Goal: Information Seeking & Learning: Compare options

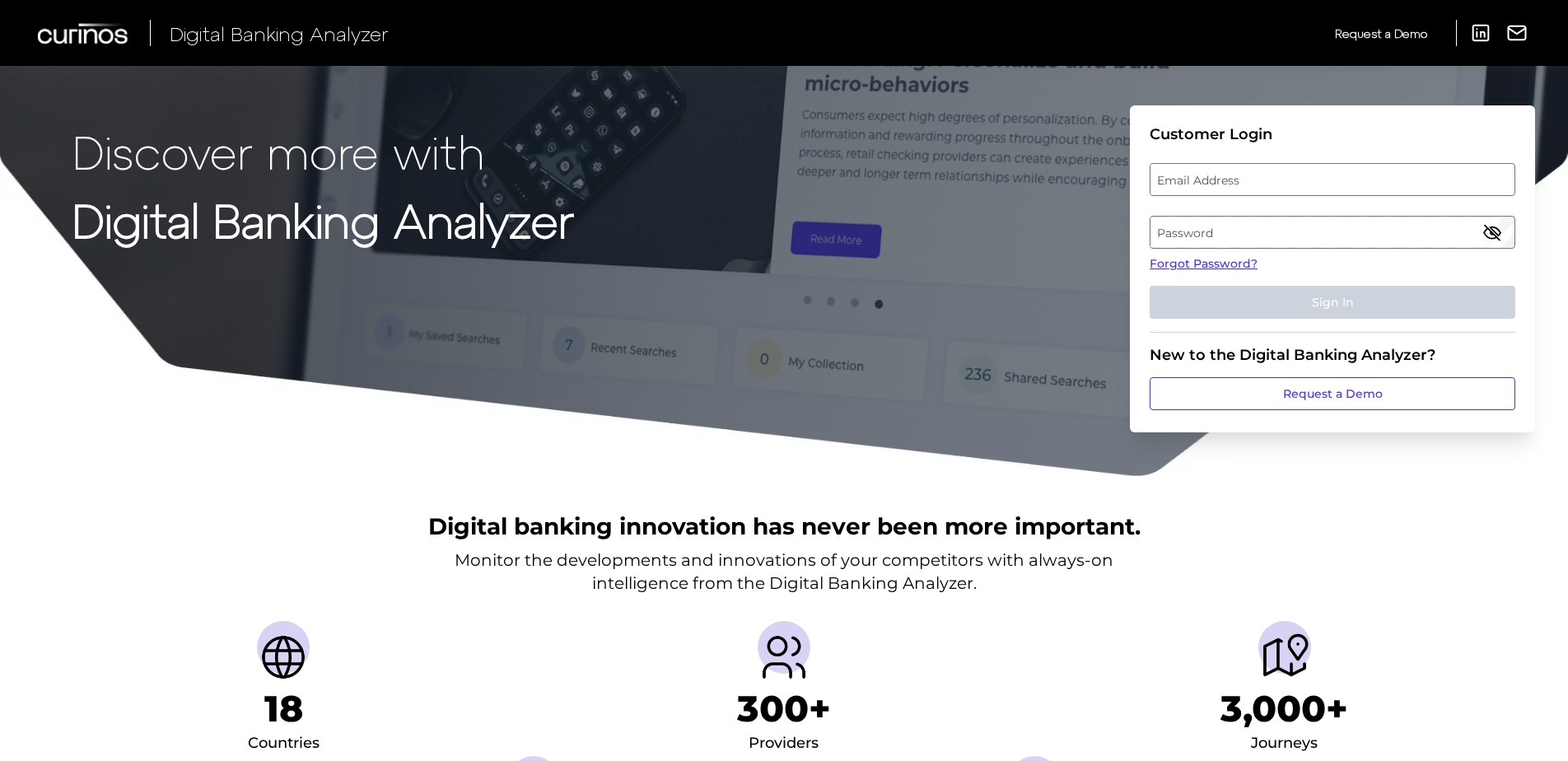
click at [1219, 178] on label "Email Address" at bounding box center [1332, 179] width 363 height 29
click at [1219, 178] on input "email" at bounding box center [1333, 179] width 365 height 33
type input "kristine.w.clark@wellsfargo.com"
click at [1293, 232] on label "Password" at bounding box center [1332, 232] width 363 height 29
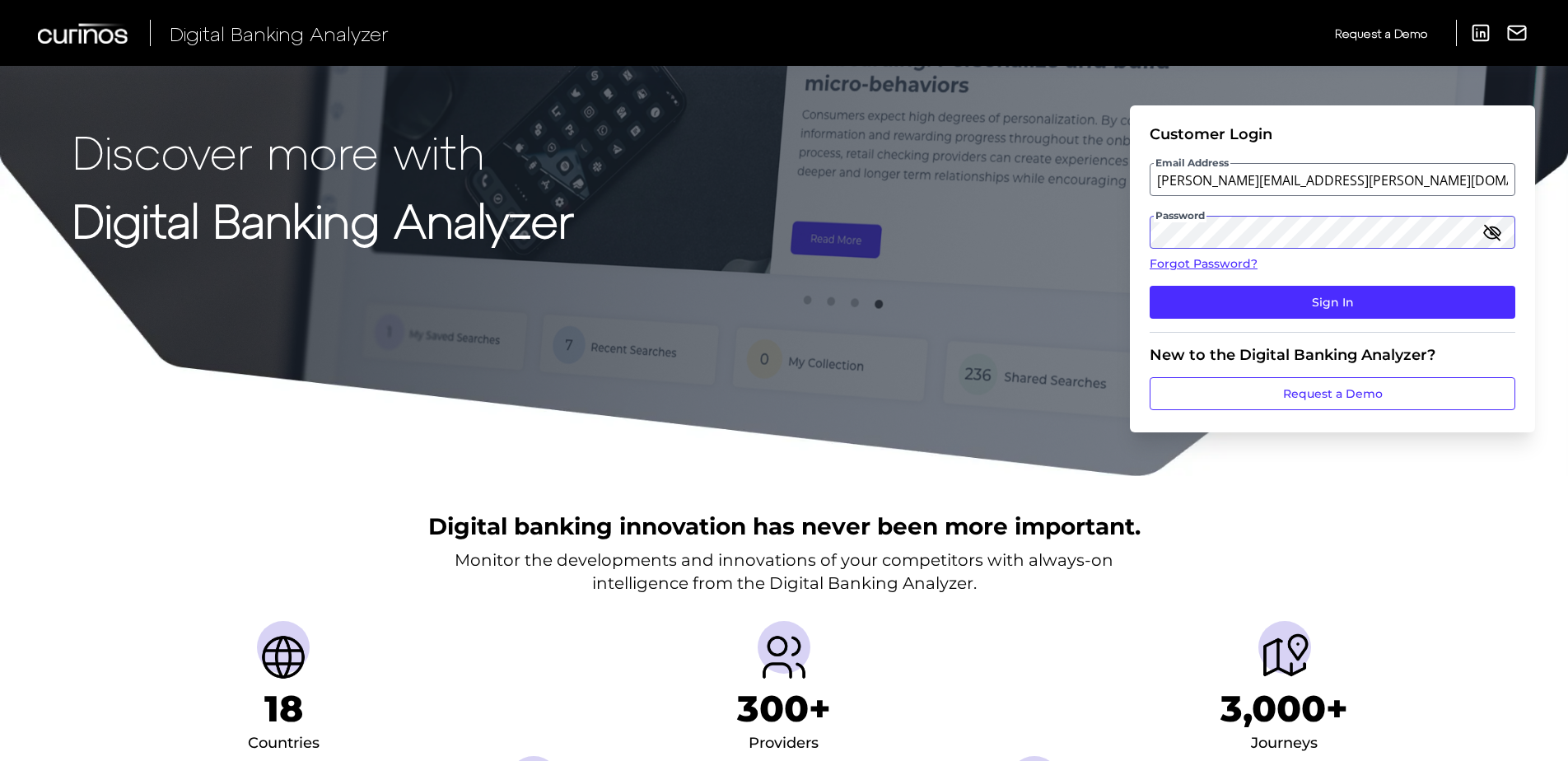
click at [1150, 286] on button "Sign In" at bounding box center [1333, 302] width 365 height 33
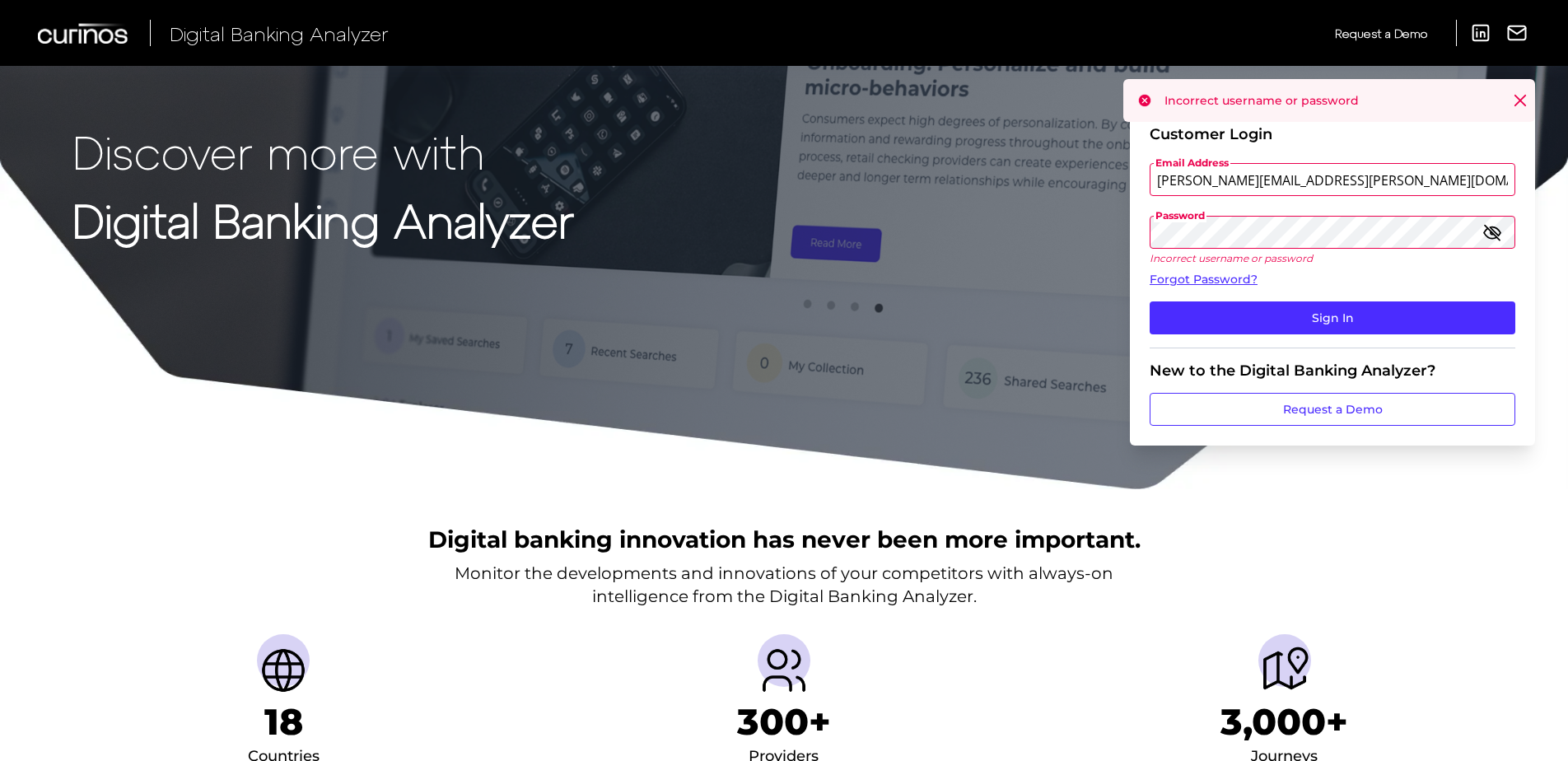
click at [1150, 301] on button "Sign In" at bounding box center [1333, 317] width 365 height 33
click at [1488, 236] on div "Password Incorrect username or password" at bounding box center [1333, 240] width 365 height 49
click at [1496, 237] on icon "button" at bounding box center [1492, 232] width 16 height 12
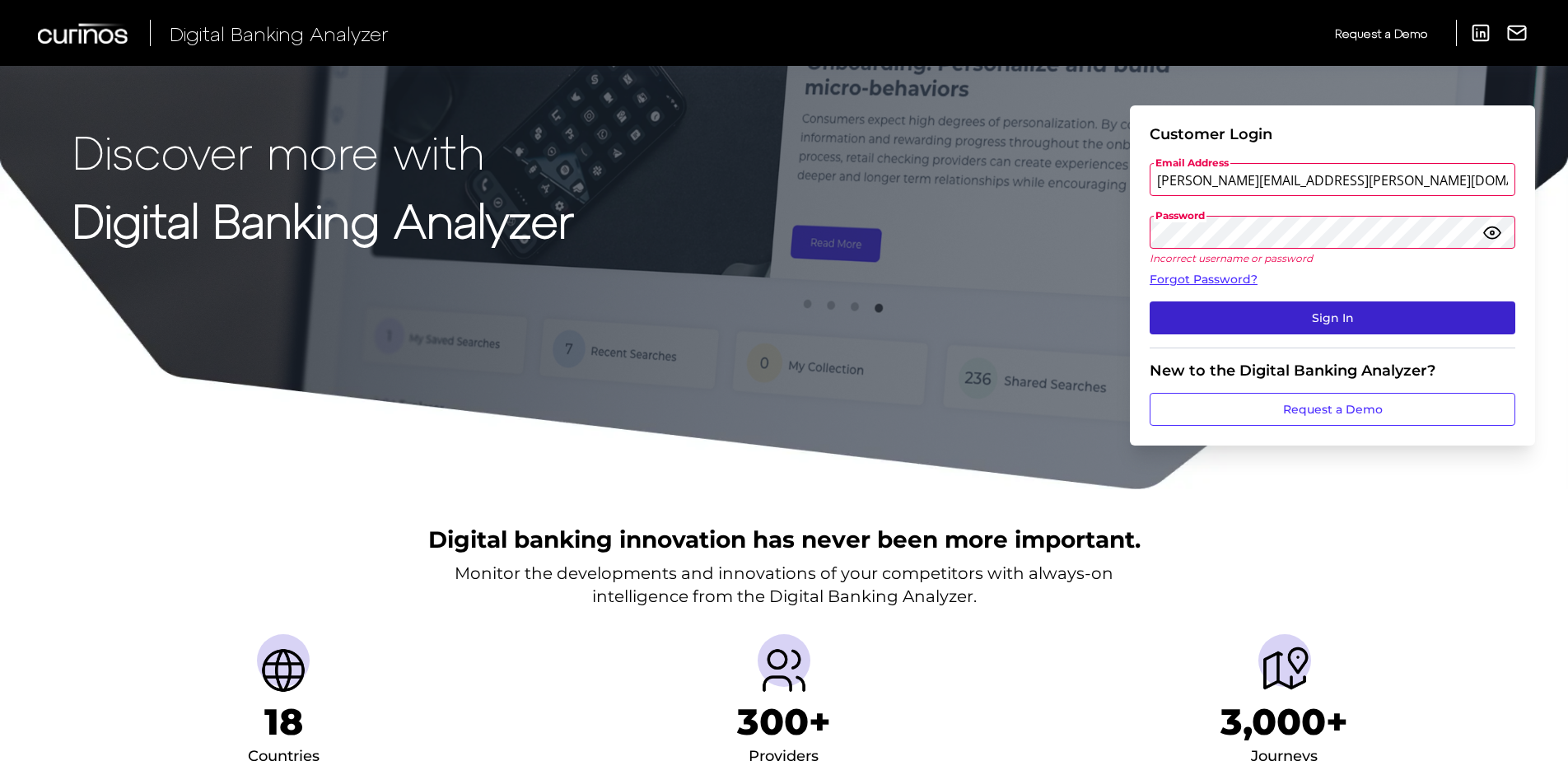
click at [1319, 319] on button "Sign In" at bounding box center [1333, 317] width 365 height 33
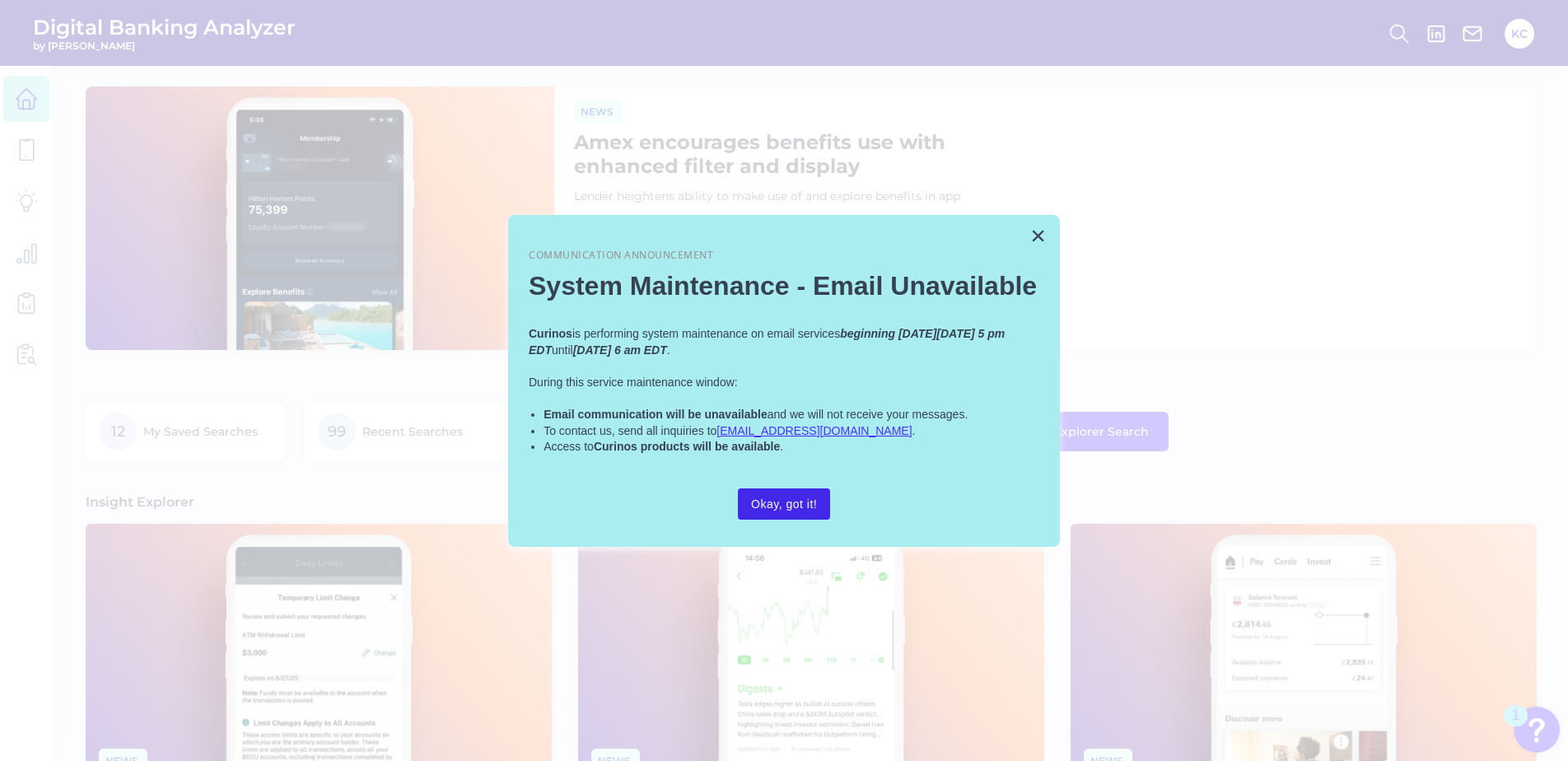
click at [802, 511] on button "Okay, got it!" at bounding box center [784, 503] width 92 height 31
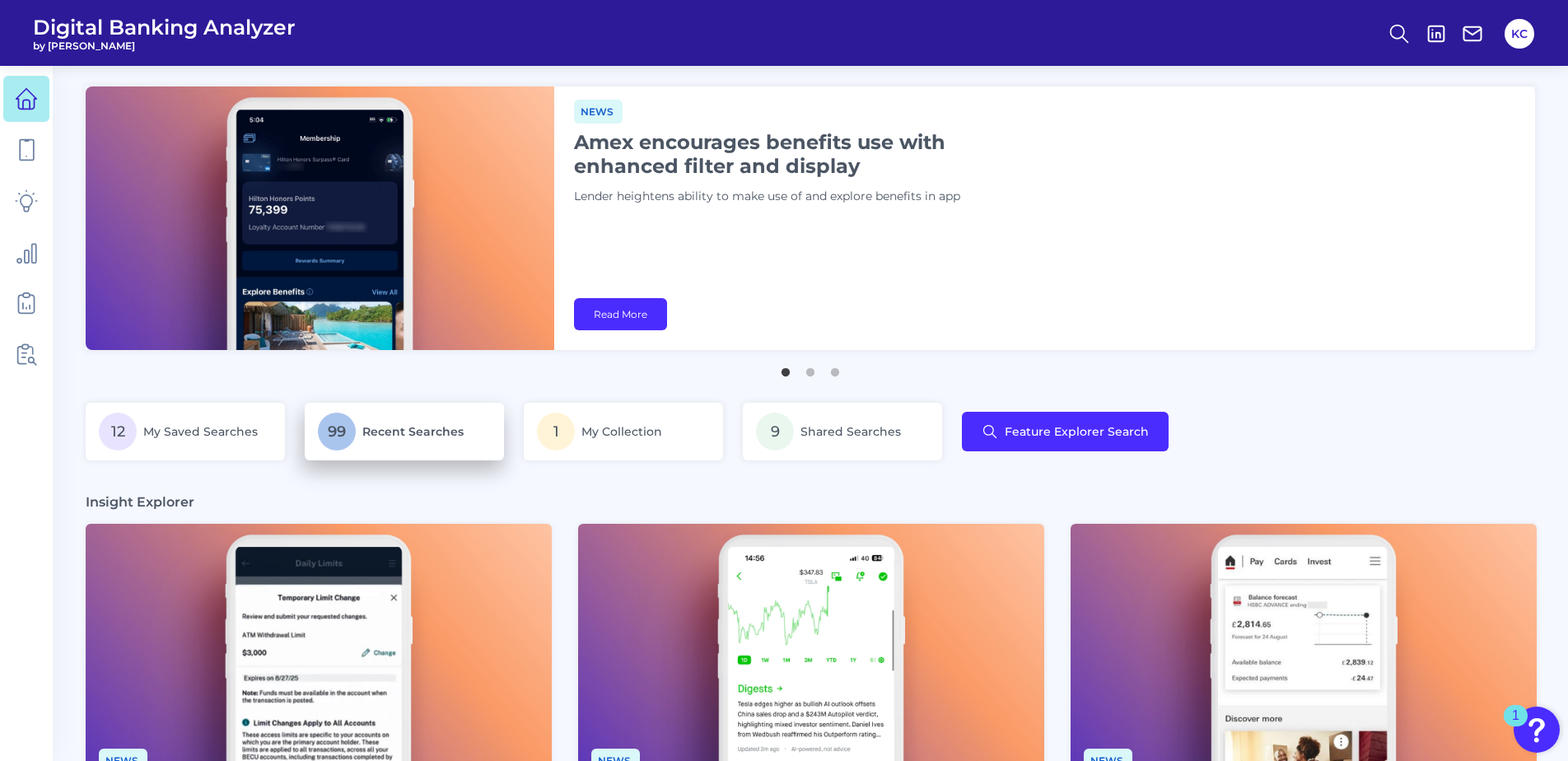
click at [390, 437] on span "Recent Searches" at bounding box center [413, 431] width 102 height 15
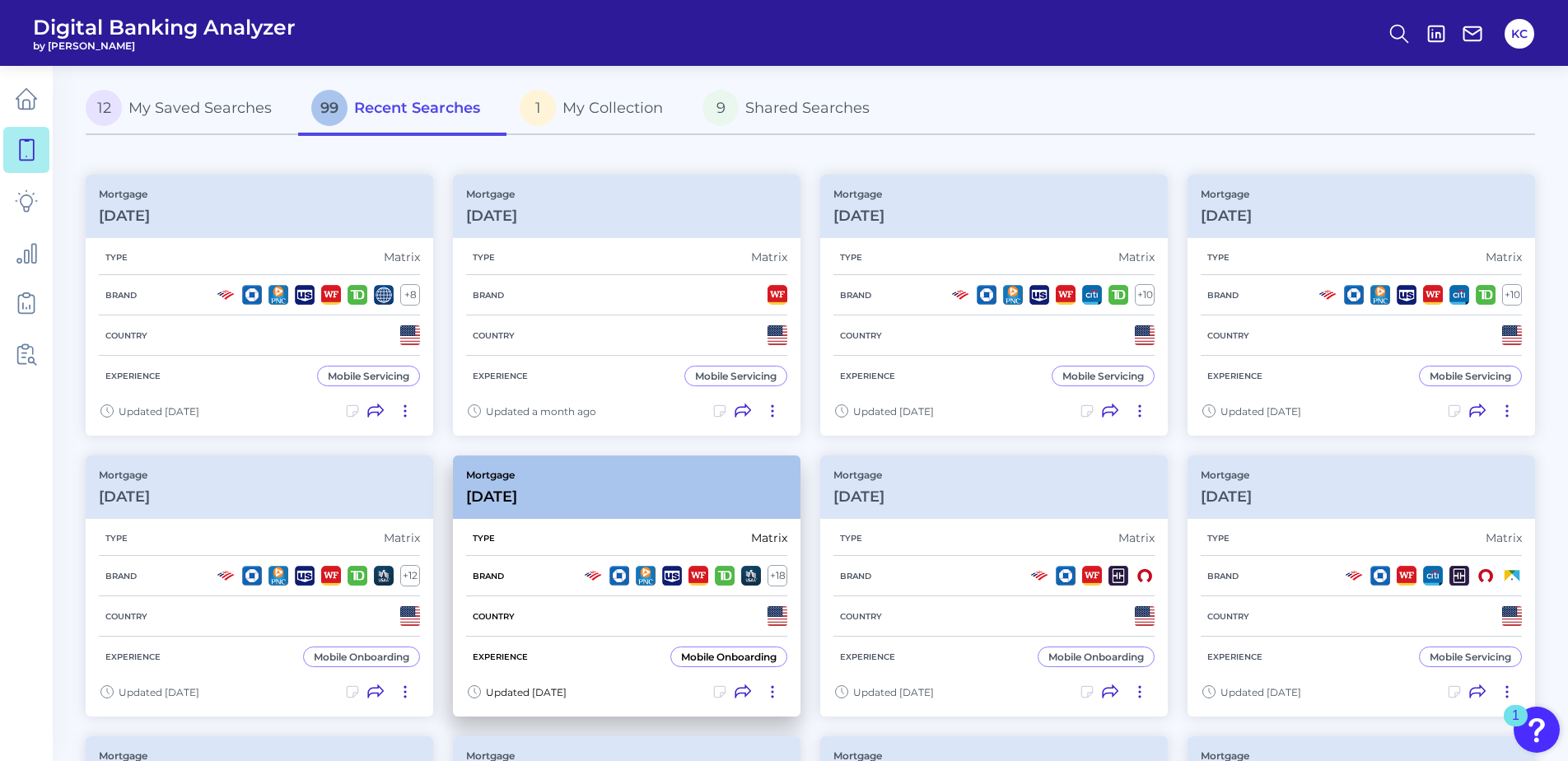
scroll to position [165, 0]
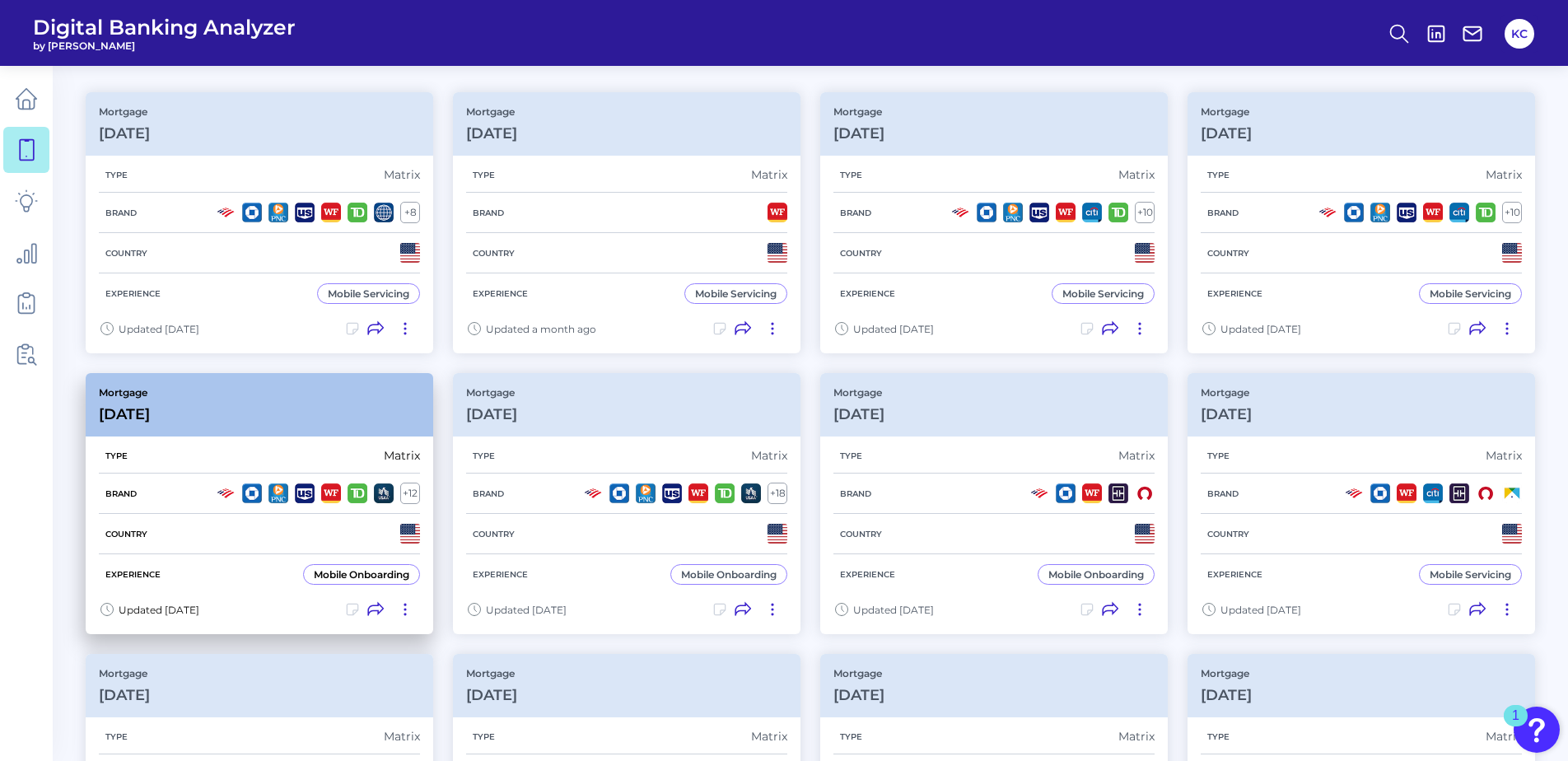
click at [250, 572] on div "Experience Mobile Onboarding" at bounding box center [259, 574] width 321 height 40
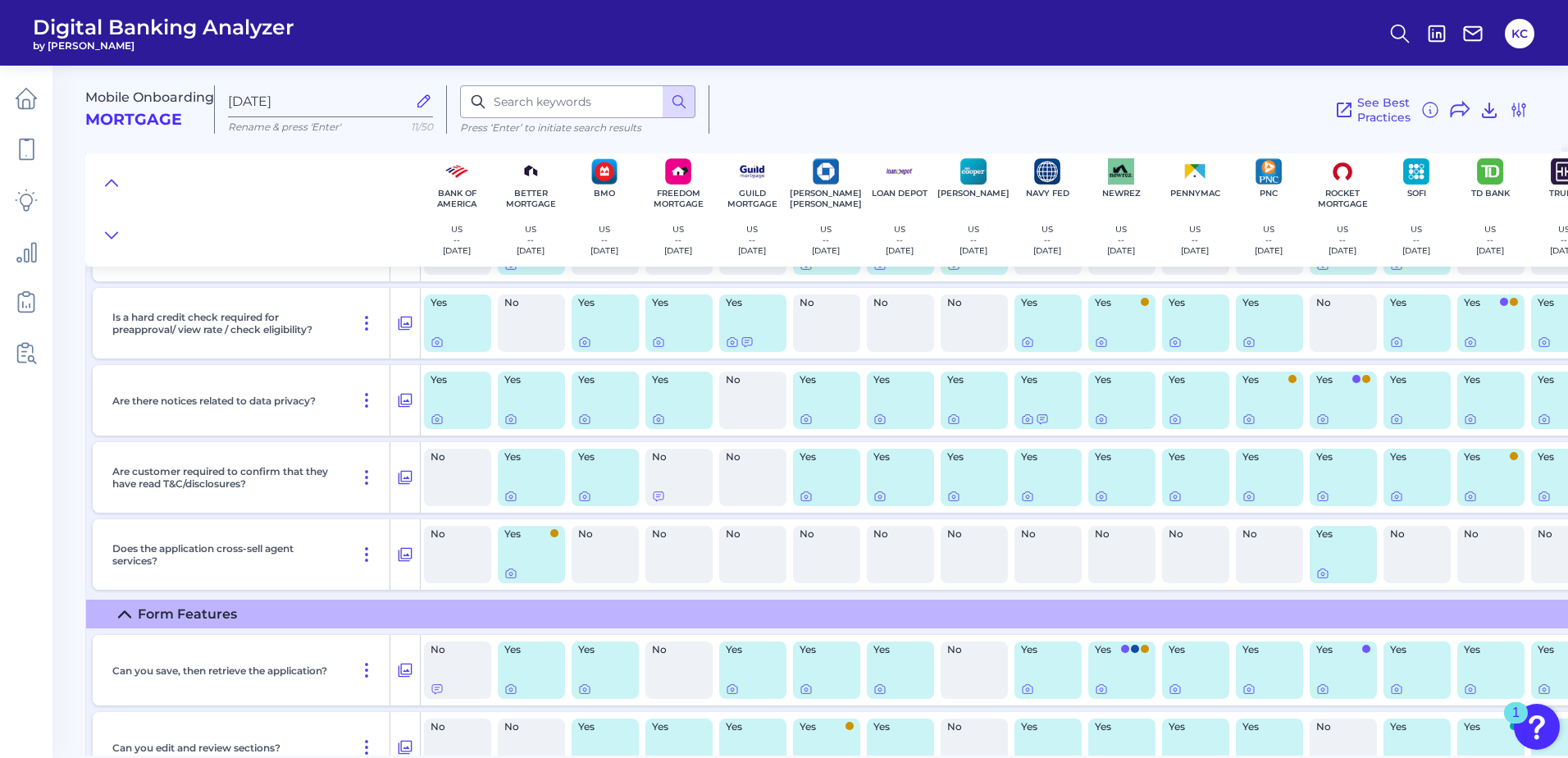
scroll to position [7298, 0]
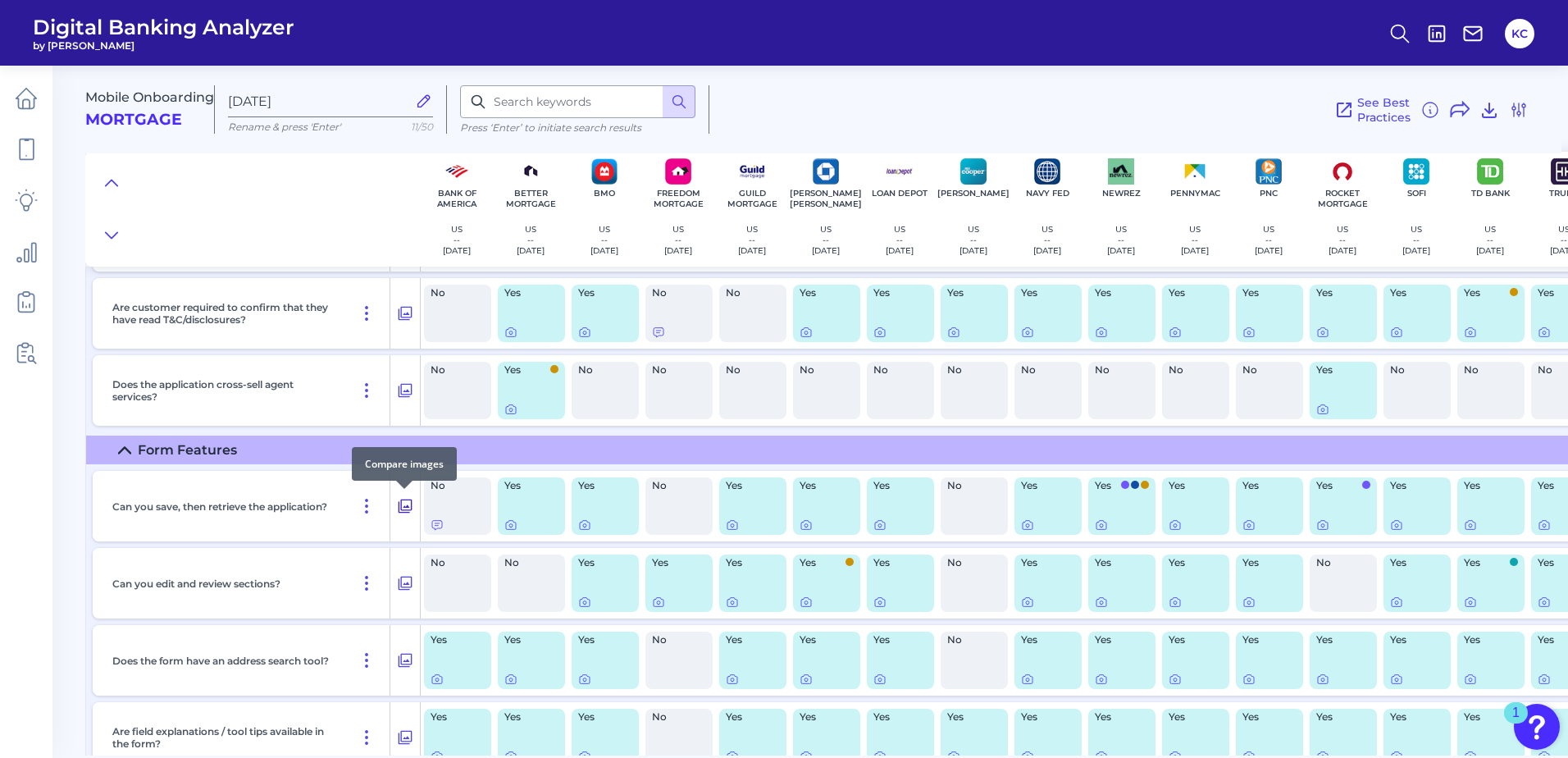
click at [404, 505] on icon at bounding box center [405, 506] width 16 height 20
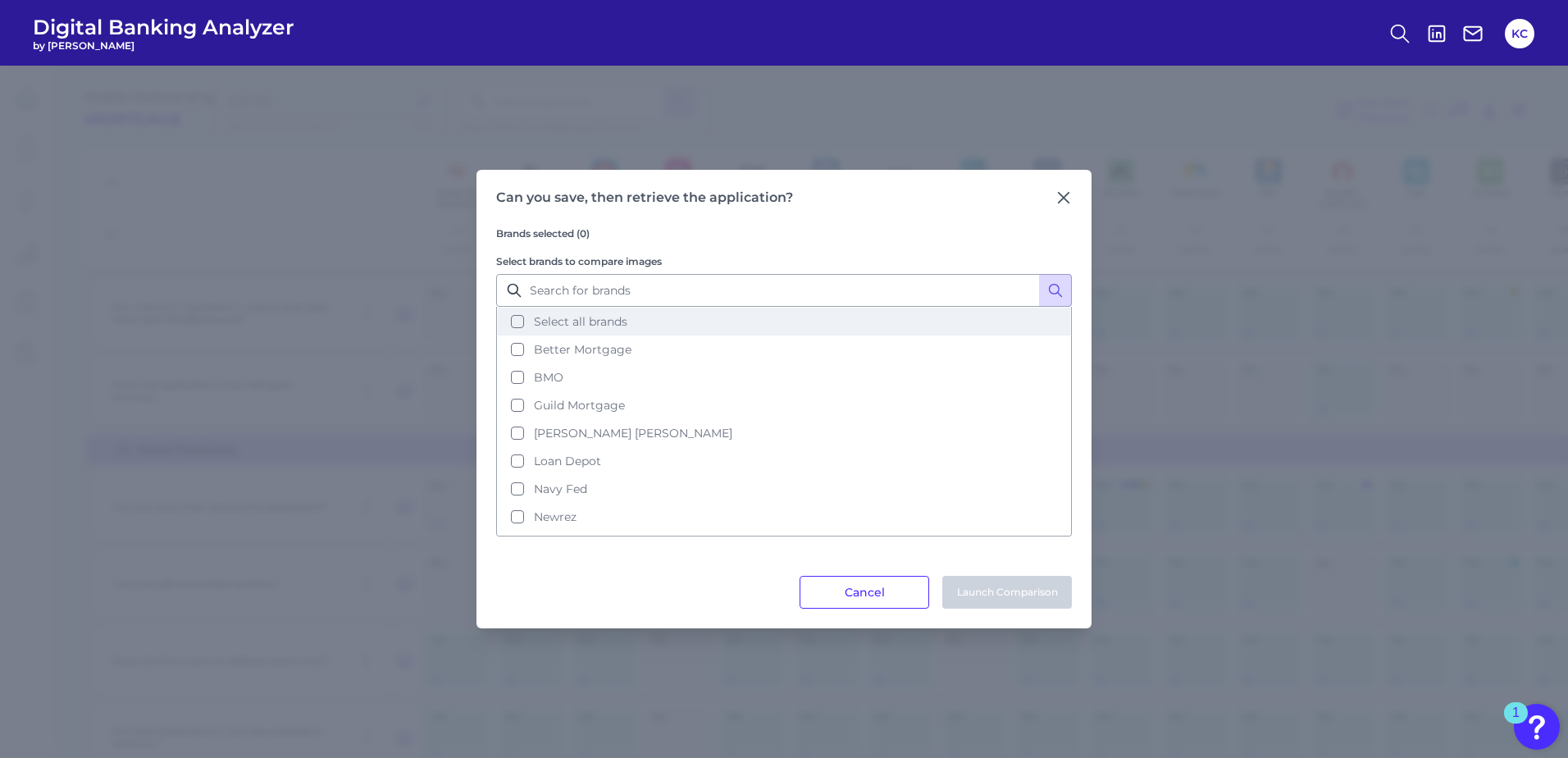
click at [593, 318] on span "Select all brands" at bounding box center [580, 321] width 93 height 15
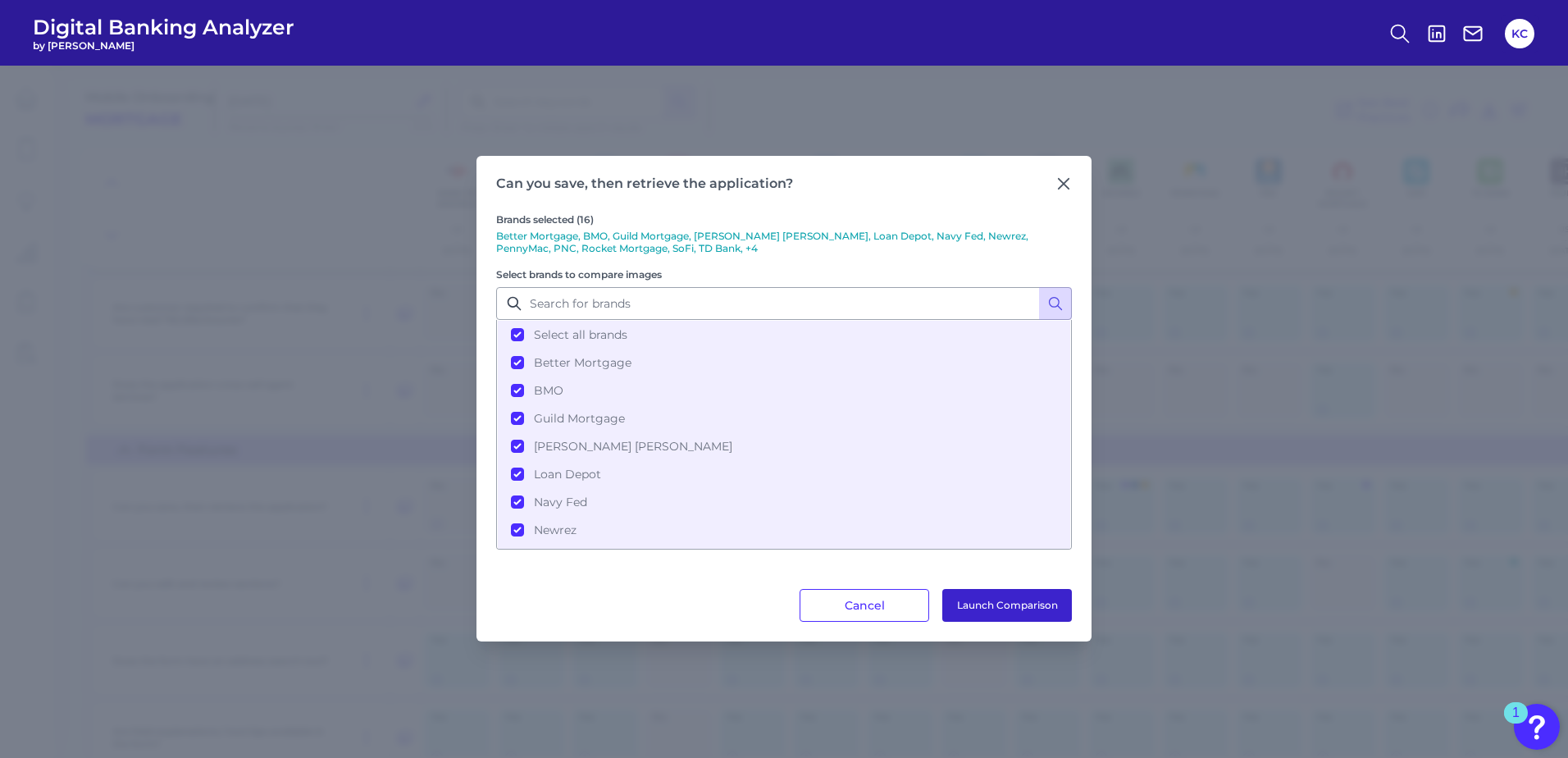
click at [994, 614] on button "Launch Comparison" at bounding box center [1007, 604] width 130 height 33
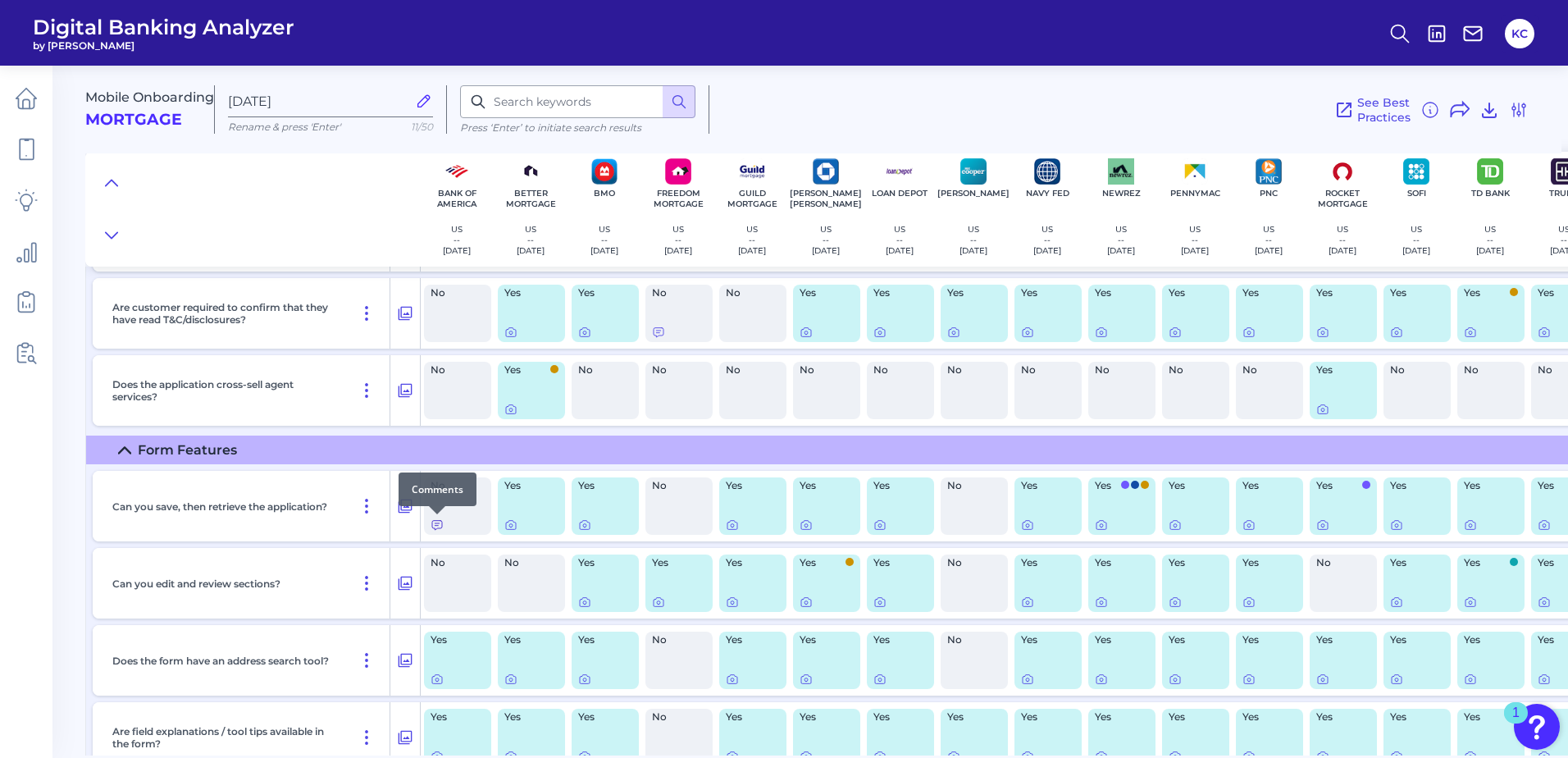
click at [433, 528] on icon at bounding box center [437, 525] width 10 height 9
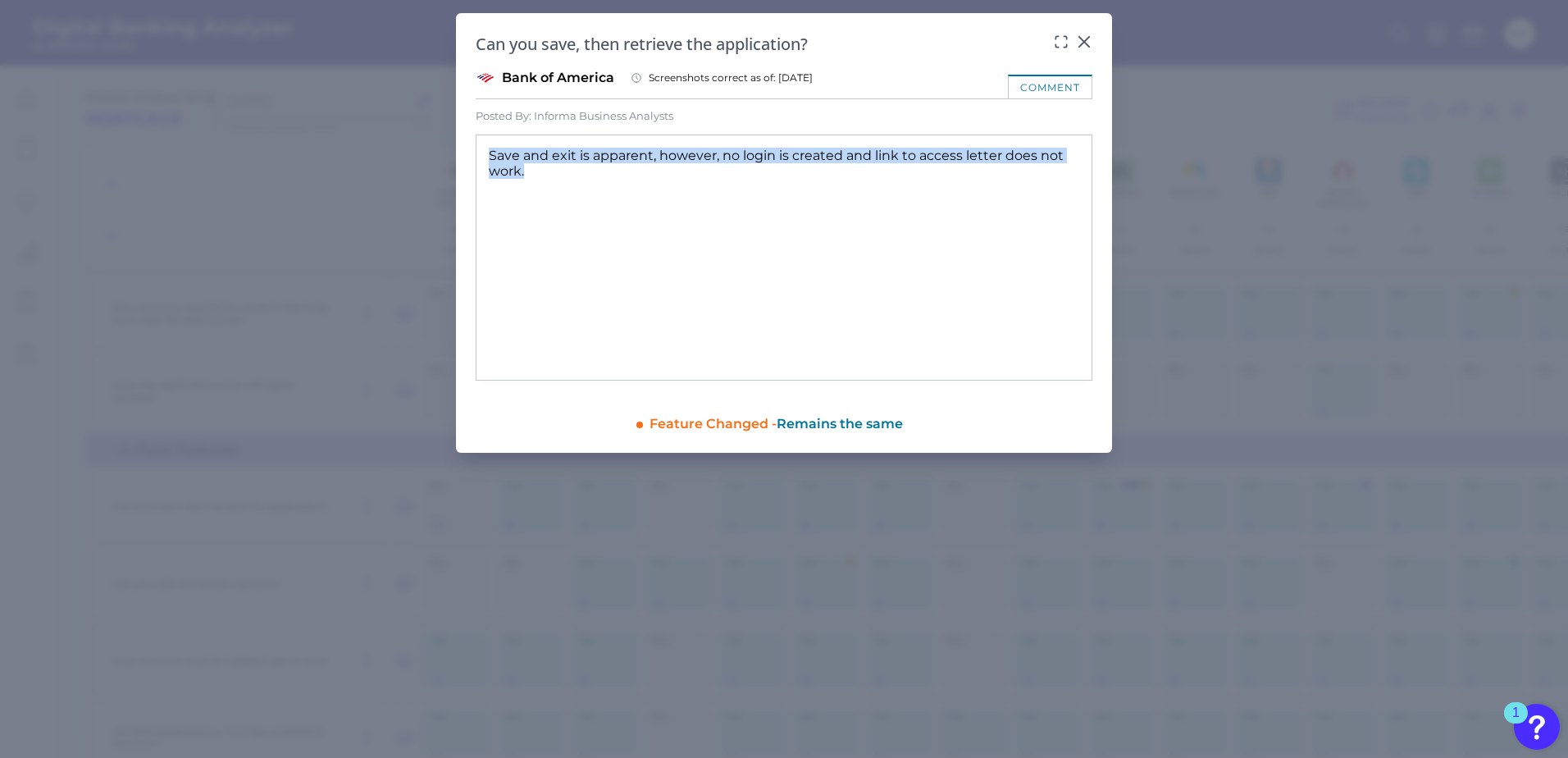
drag, startPoint x: 535, startPoint y: 174, endPoint x: 471, endPoint y: 144, distance: 70.7
click at [471, 144] on div "Can you save, then retrieve the application? Bank of America Screenshots correc…" at bounding box center [784, 233] width 656 height 439
drag, startPoint x: 471, startPoint y: 144, endPoint x: 537, endPoint y: 209, distance: 92.6
click at [537, 209] on div "Save and exit is apparent, however, no login is created and link to access lett…" at bounding box center [784, 257] width 617 height 246
click at [695, 415] on div "Feature Changed - Remains the same" at bounding box center [871, 421] width 443 height 25
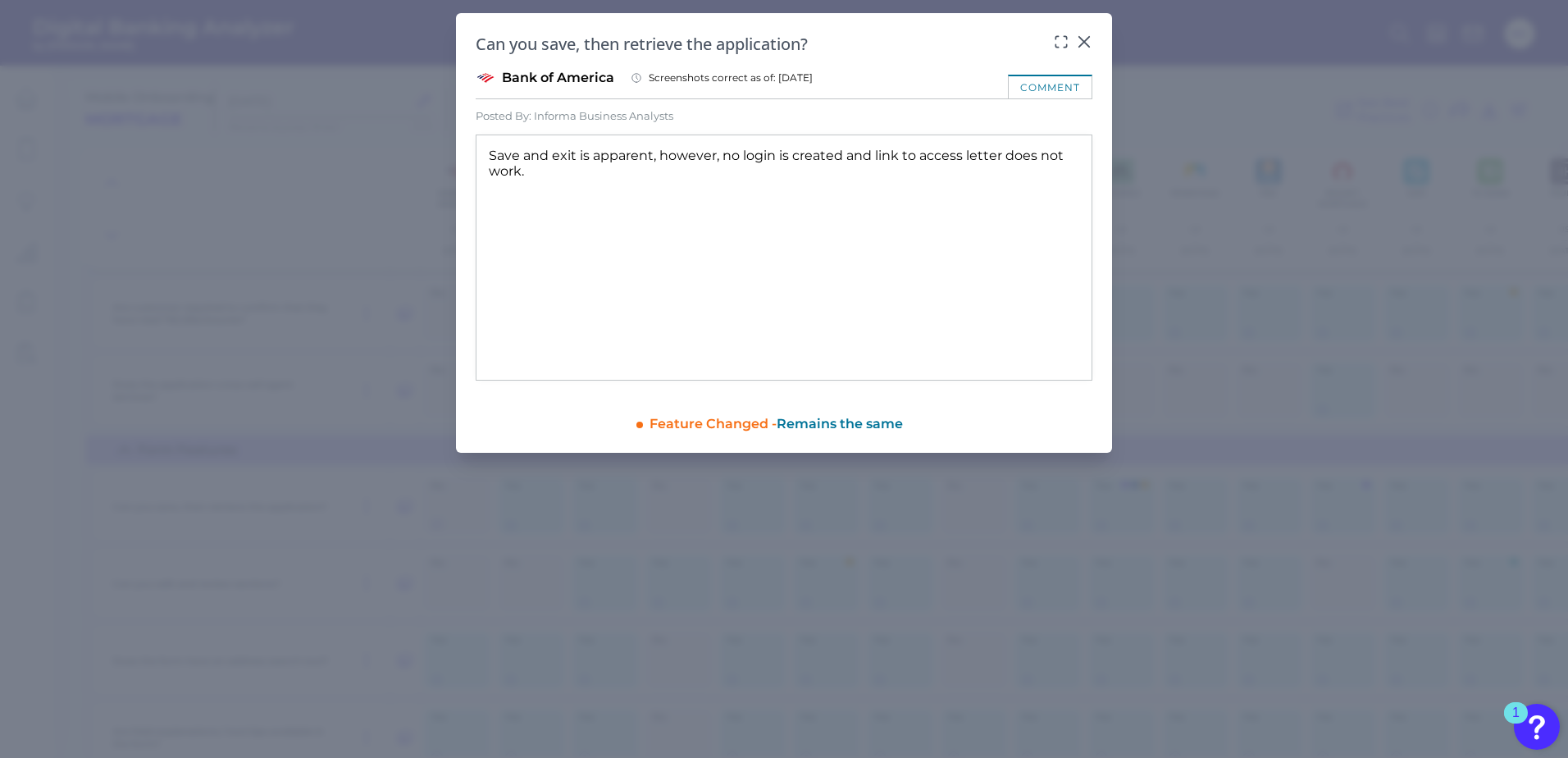
click at [713, 434] on div "Can you save, then retrieve the application? Bank of America Screenshots correc…" at bounding box center [784, 233] width 656 height 439
click at [1082, 48] on div at bounding box center [1084, 53] width 16 height 16
click at [1081, 43] on icon at bounding box center [1084, 42] width 10 height 10
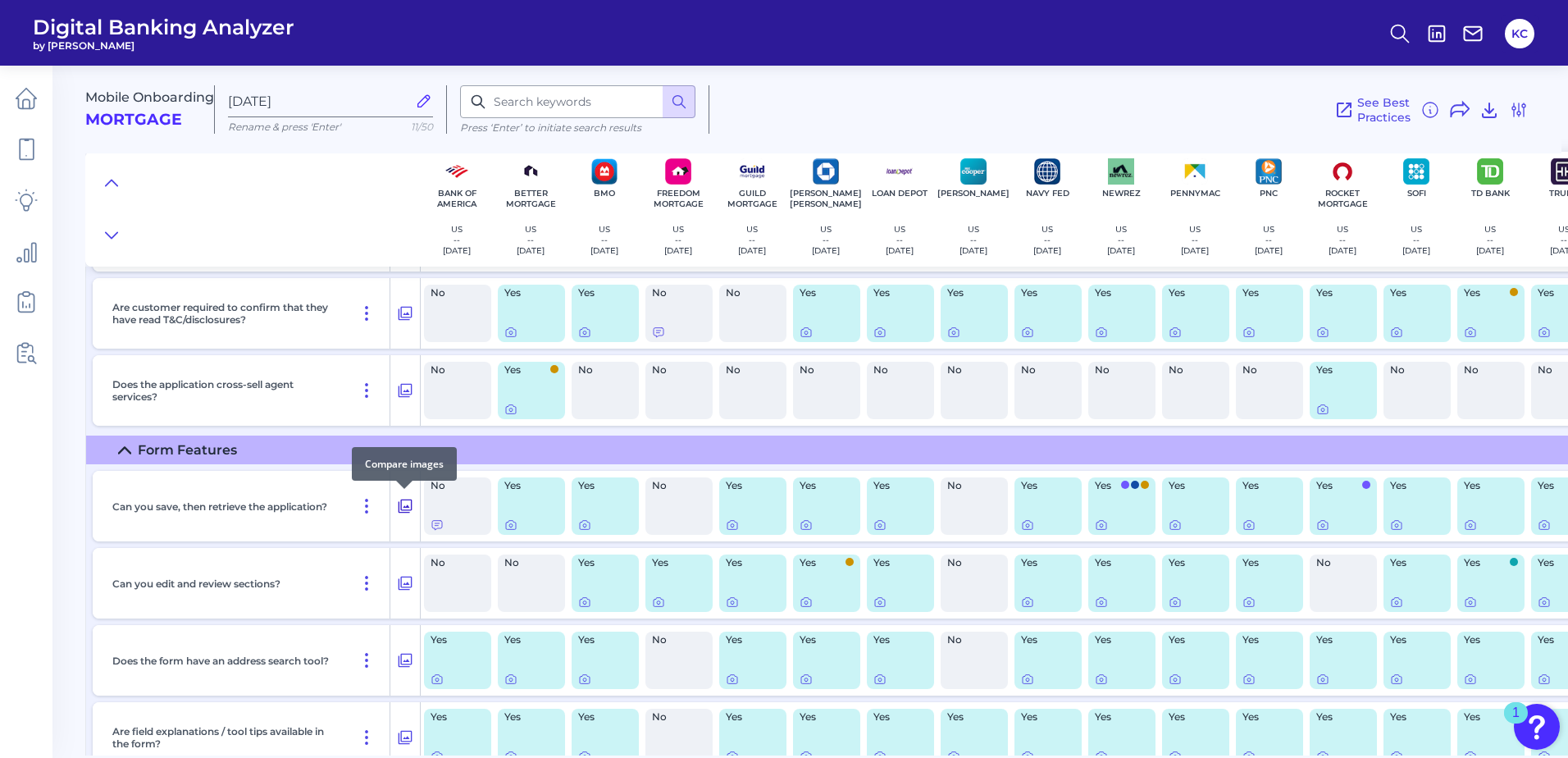
click at [401, 501] on icon at bounding box center [406, 507] width 14 height 14
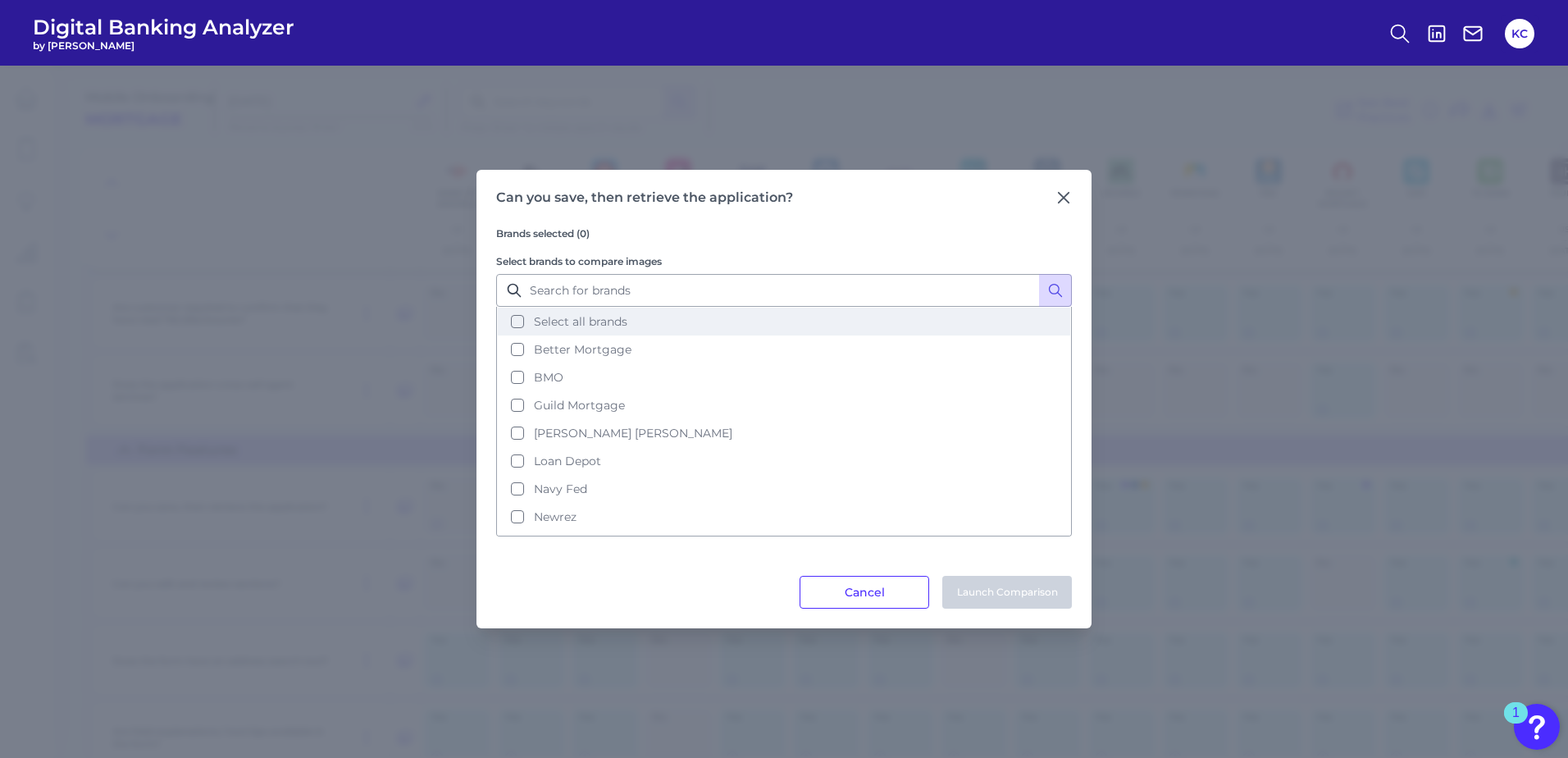
click at [519, 328] on button "Select all brands" at bounding box center [784, 320] width 573 height 28
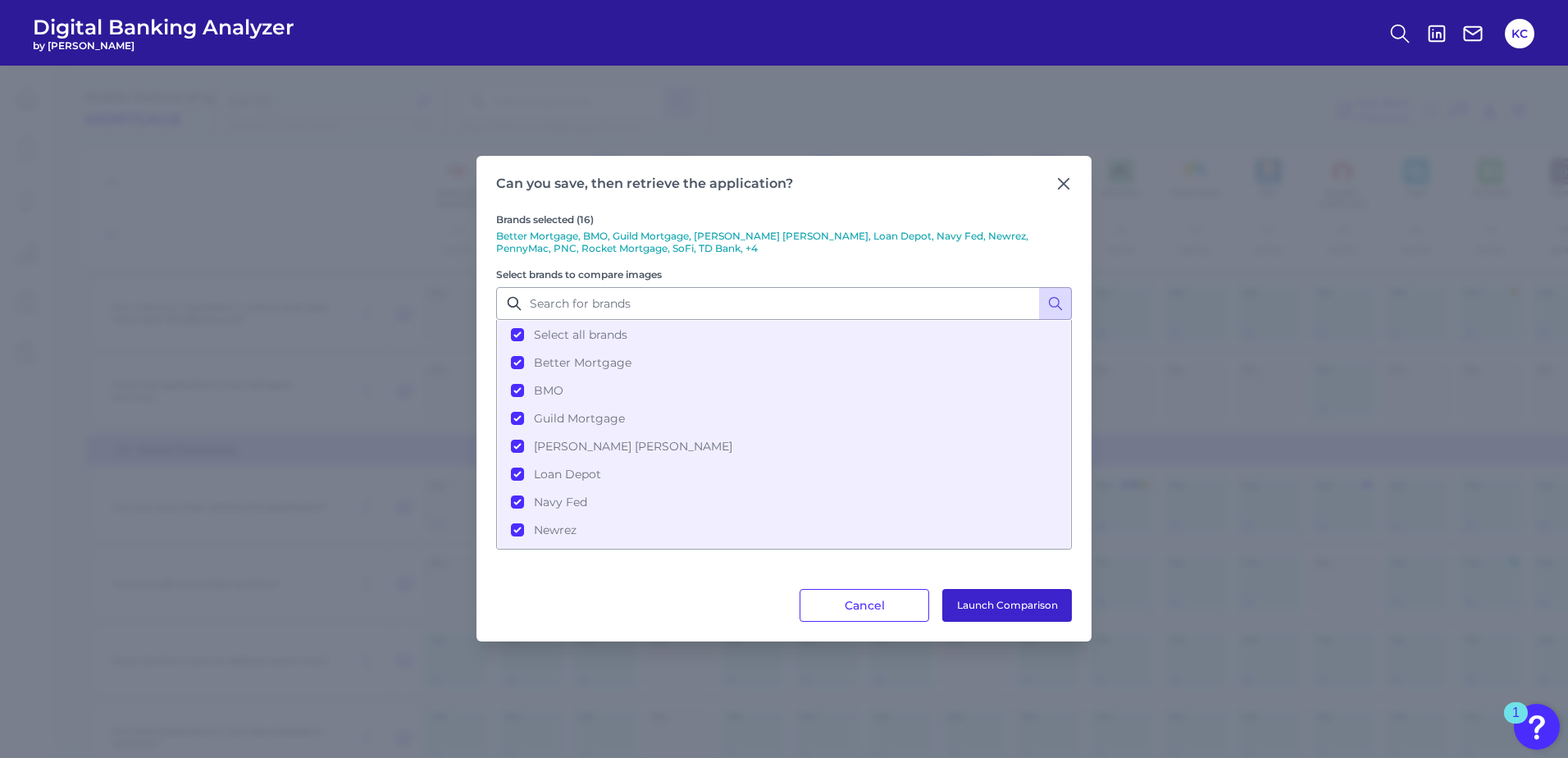
click at [1011, 593] on button "Launch Comparison" at bounding box center [1007, 604] width 130 height 33
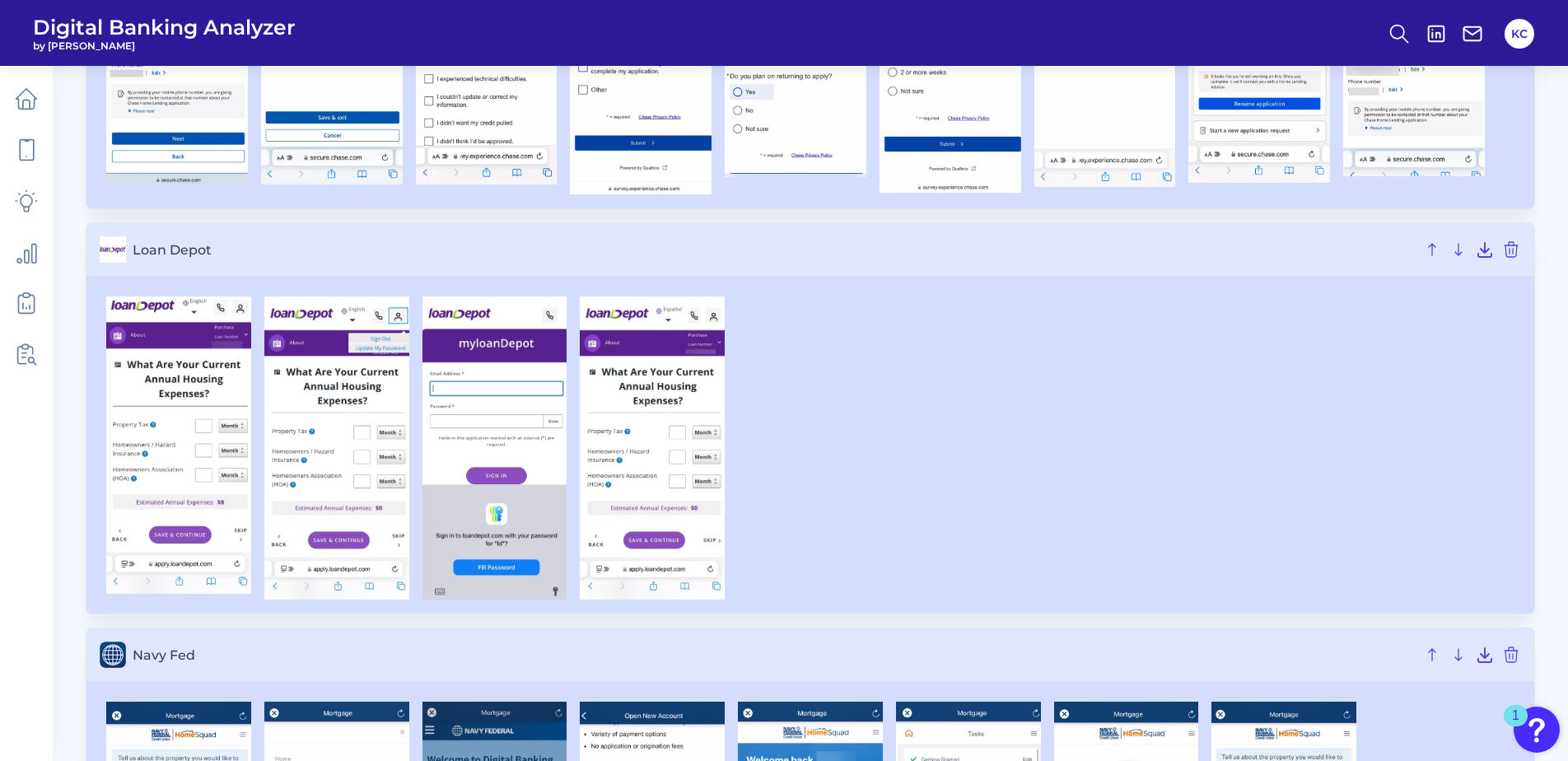
scroll to position [988, 0]
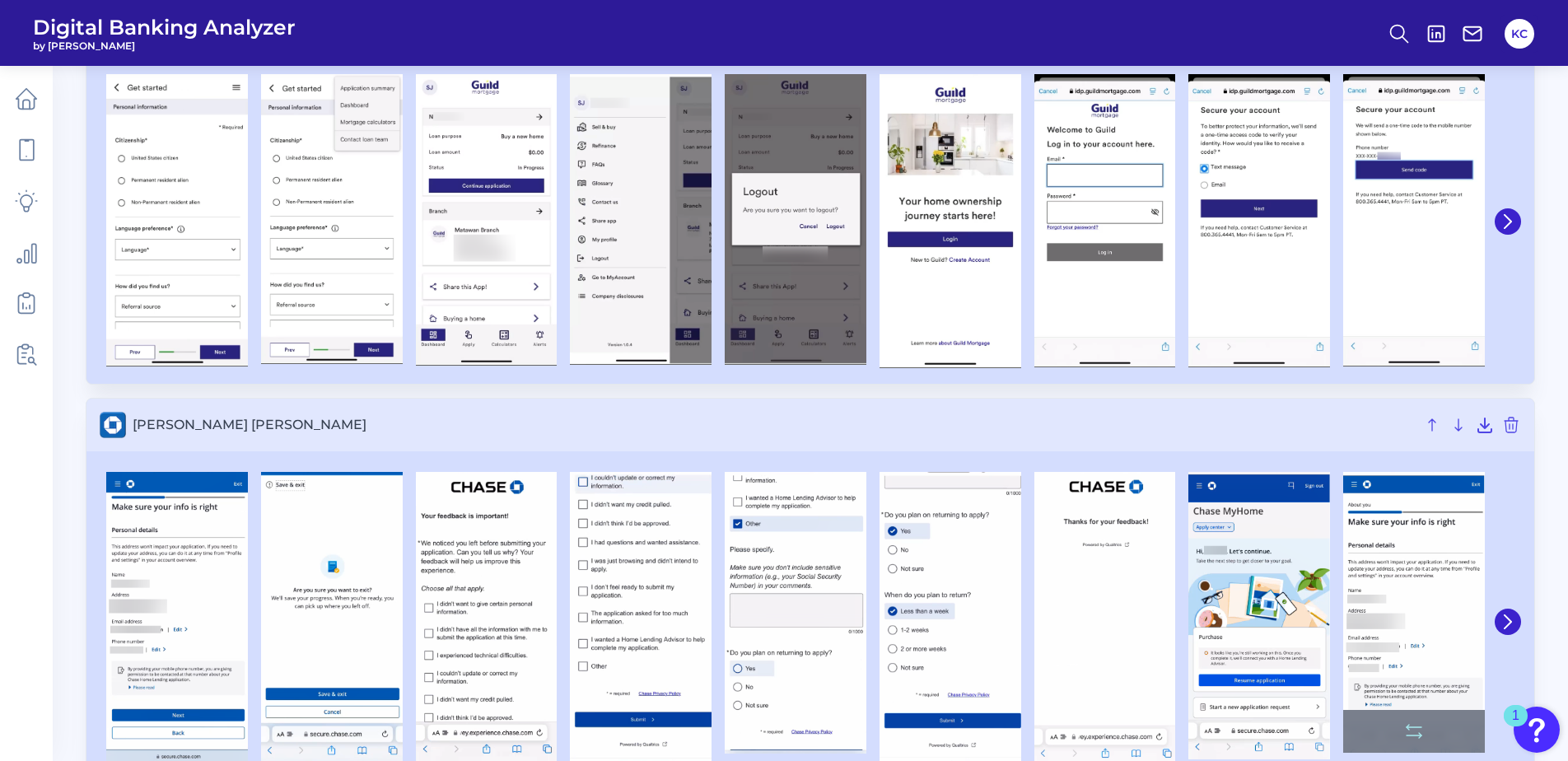
click at [1509, 617] on button at bounding box center [1508, 622] width 27 height 27
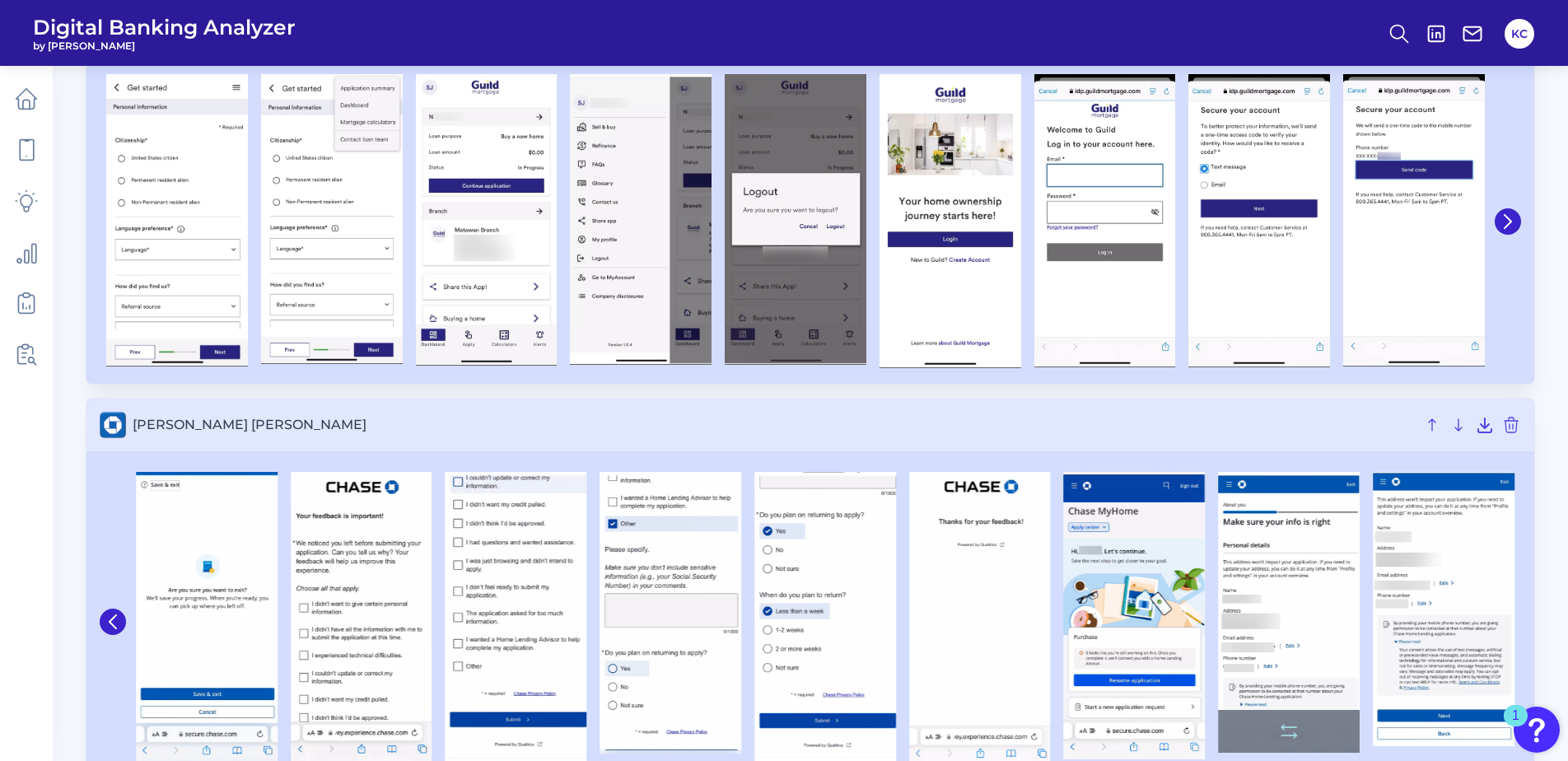
click at [1509, 617] on img at bounding box center [1443, 609] width 142 height 274
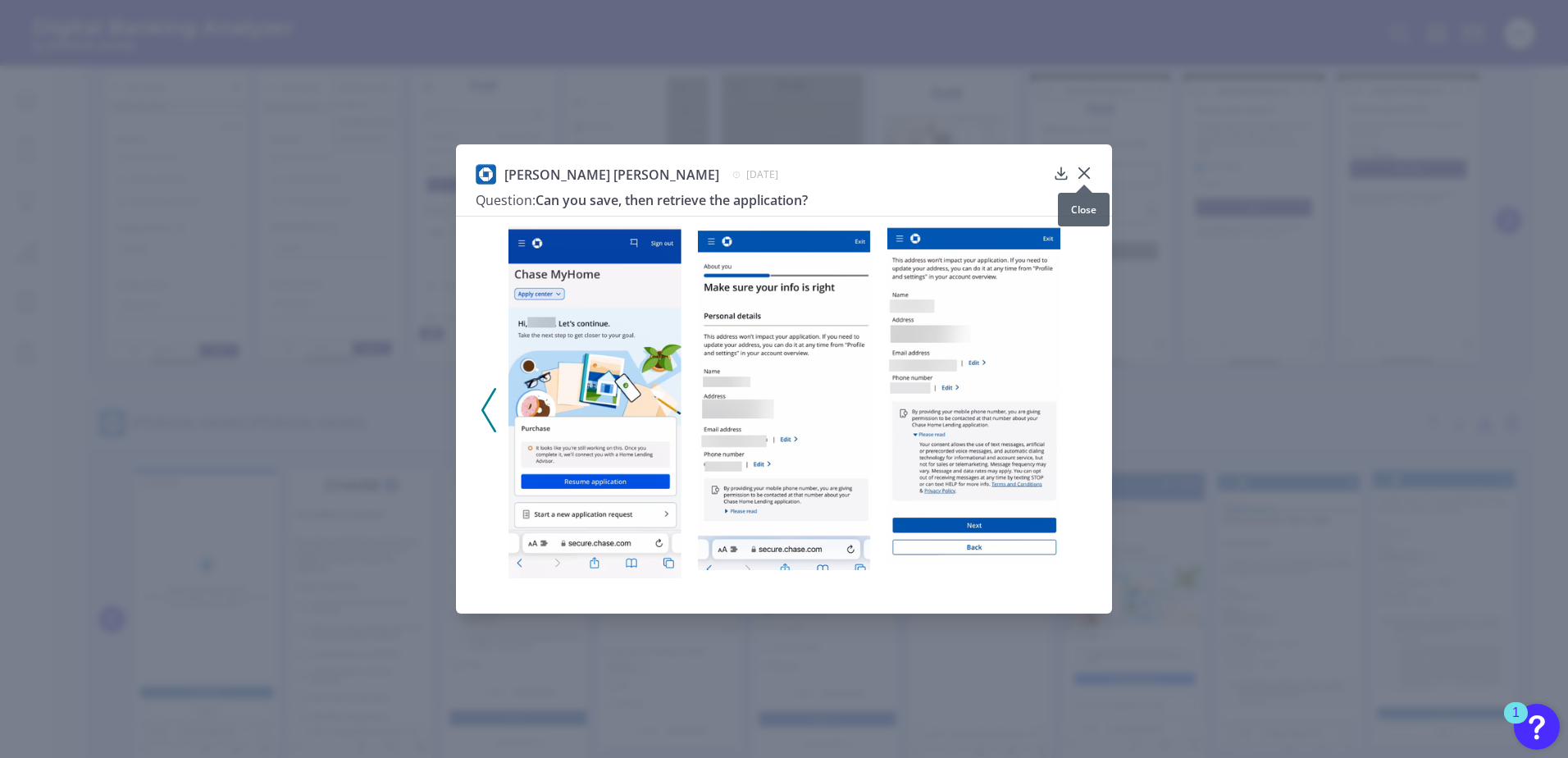
click at [1083, 169] on icon at bounding box center [1084, 173] width 16 height 16
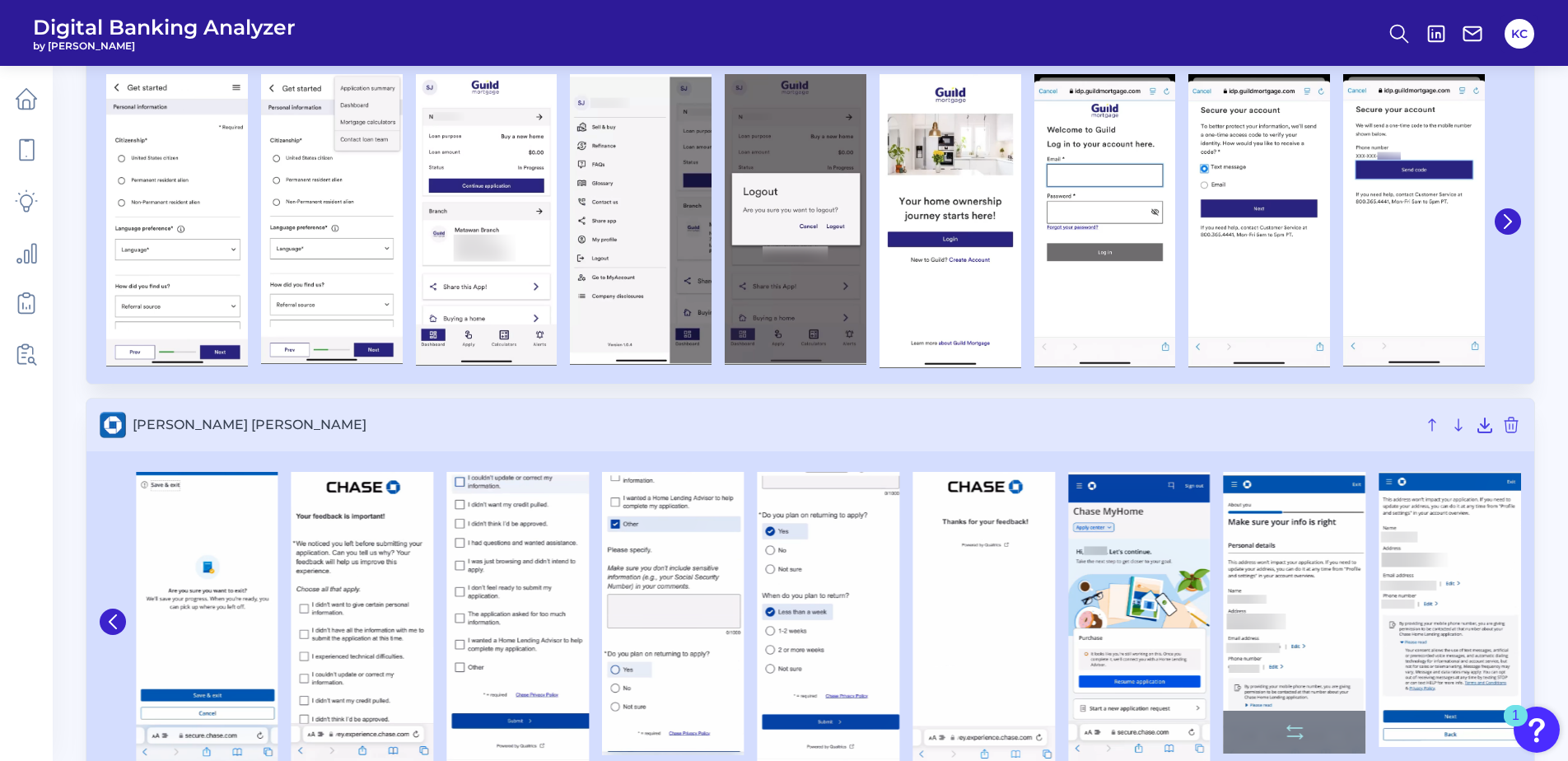
scroll to position [1152, 0]
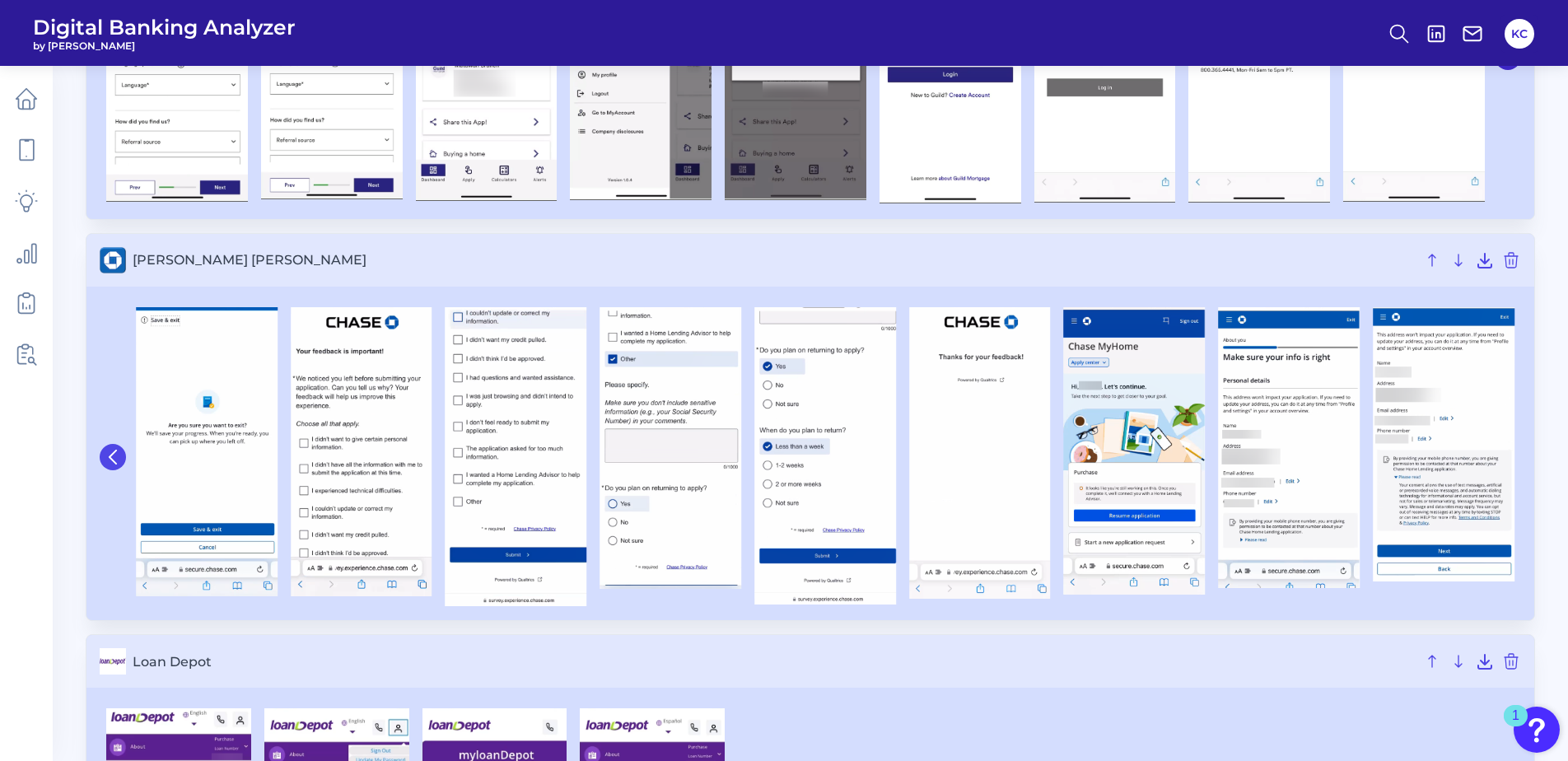
click at [118, 449] on icon at bounding box center [112, 456] width 15 height 15
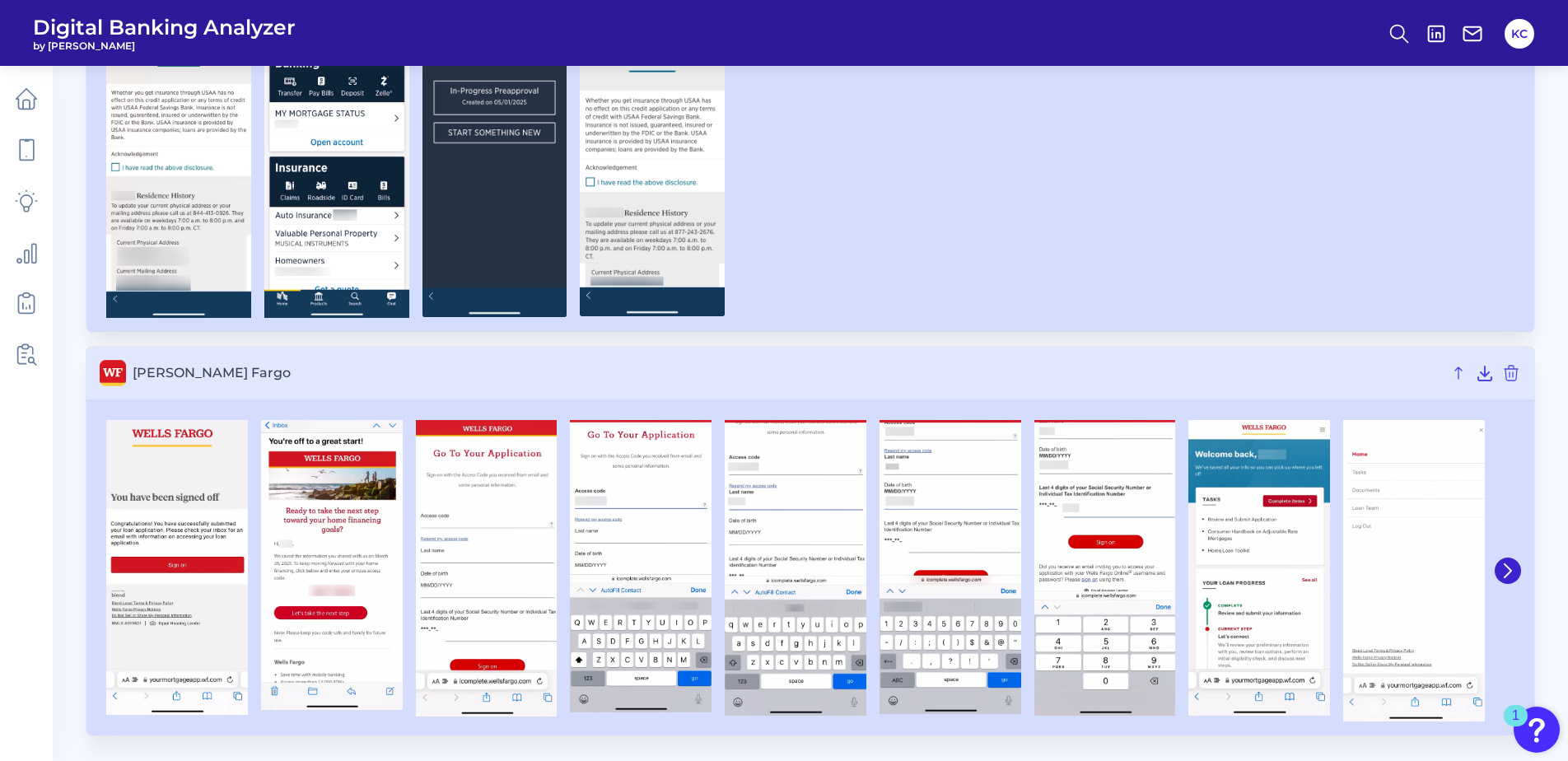
scroll to position [5540, 0]
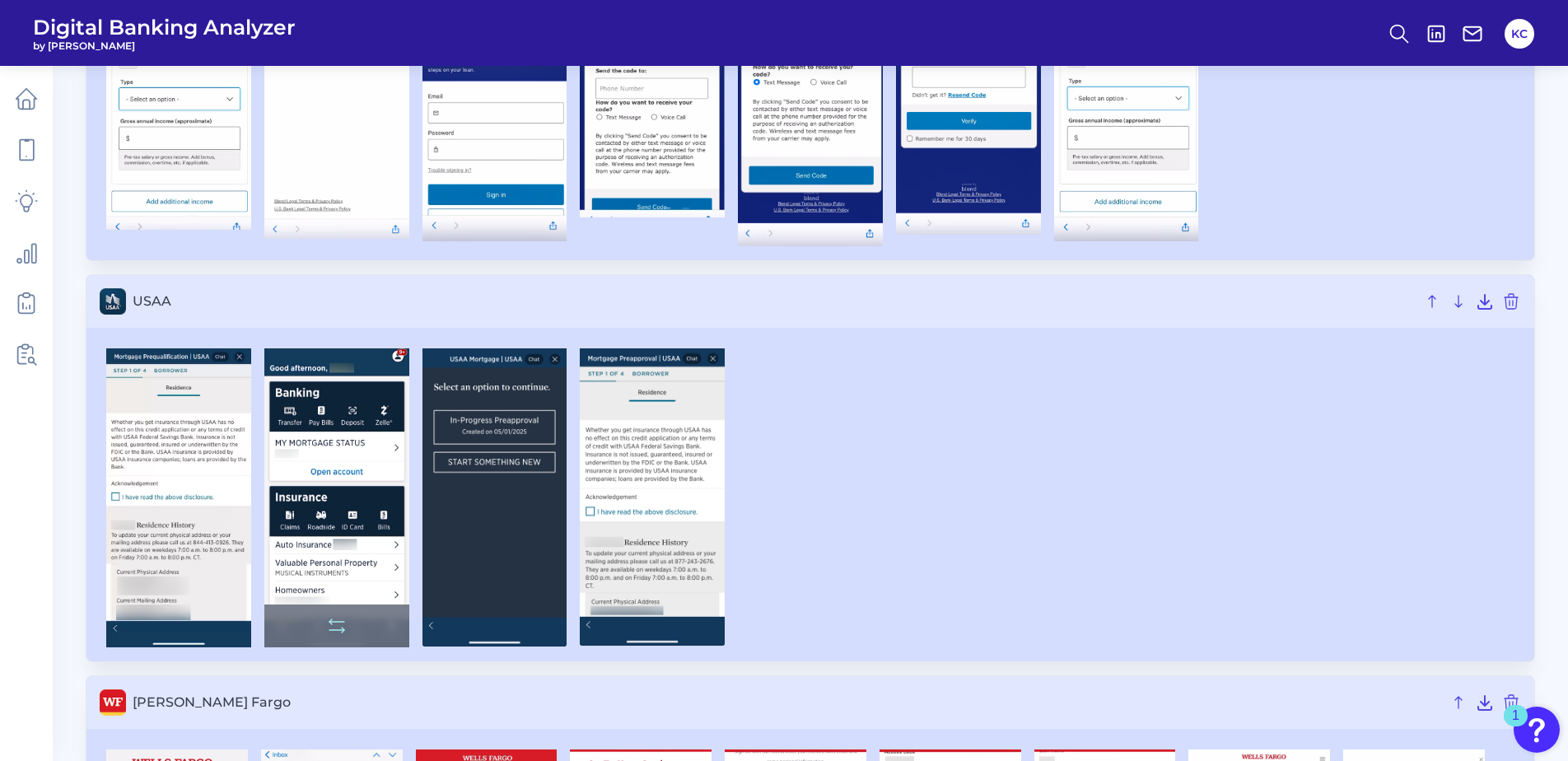
click at [326, 501] on img at bounding box center [337, 497] width 145 height 299
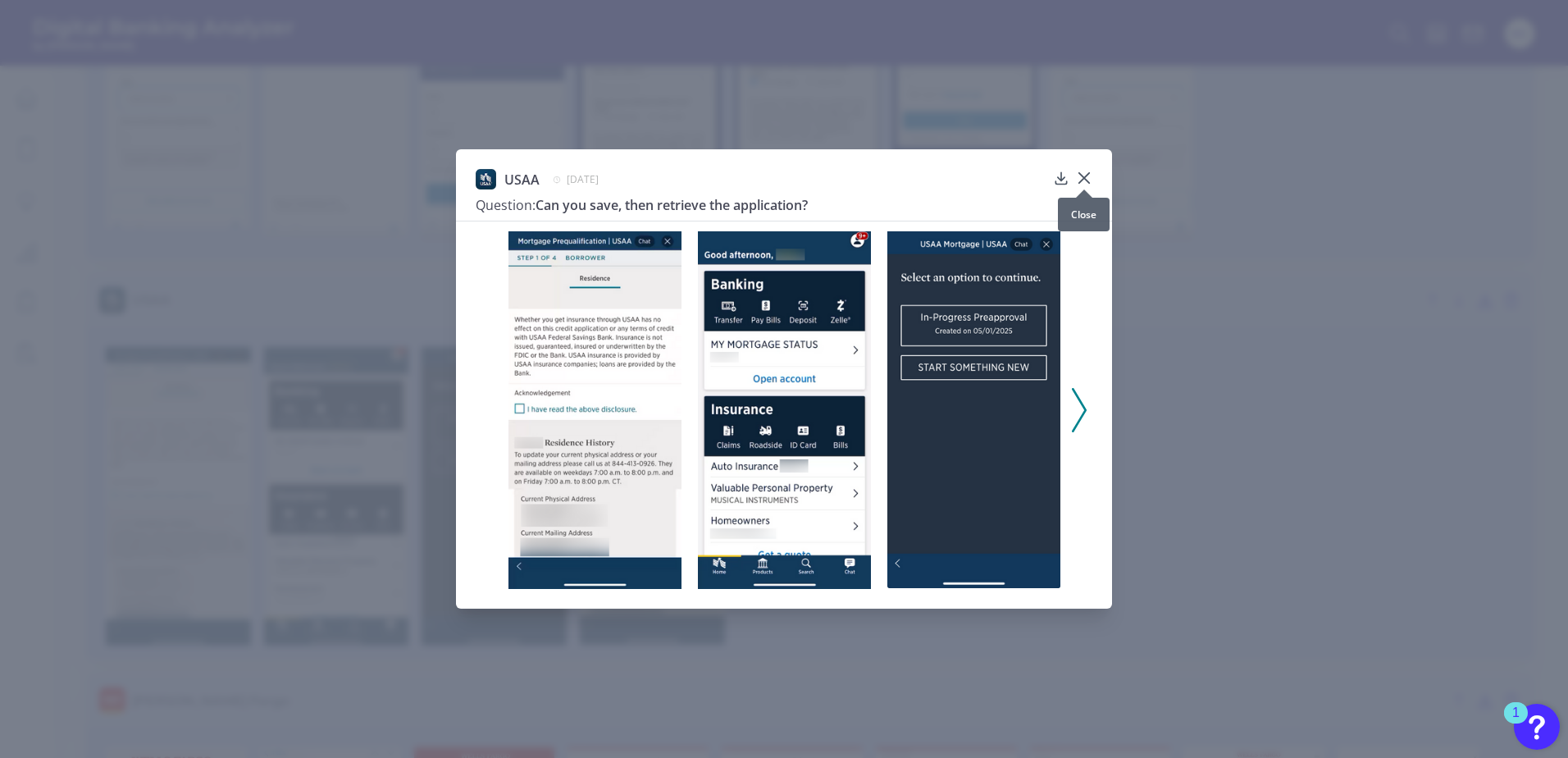
click at [1090, 178] on icon at bounding box center [1084, 178] width 16 height 16
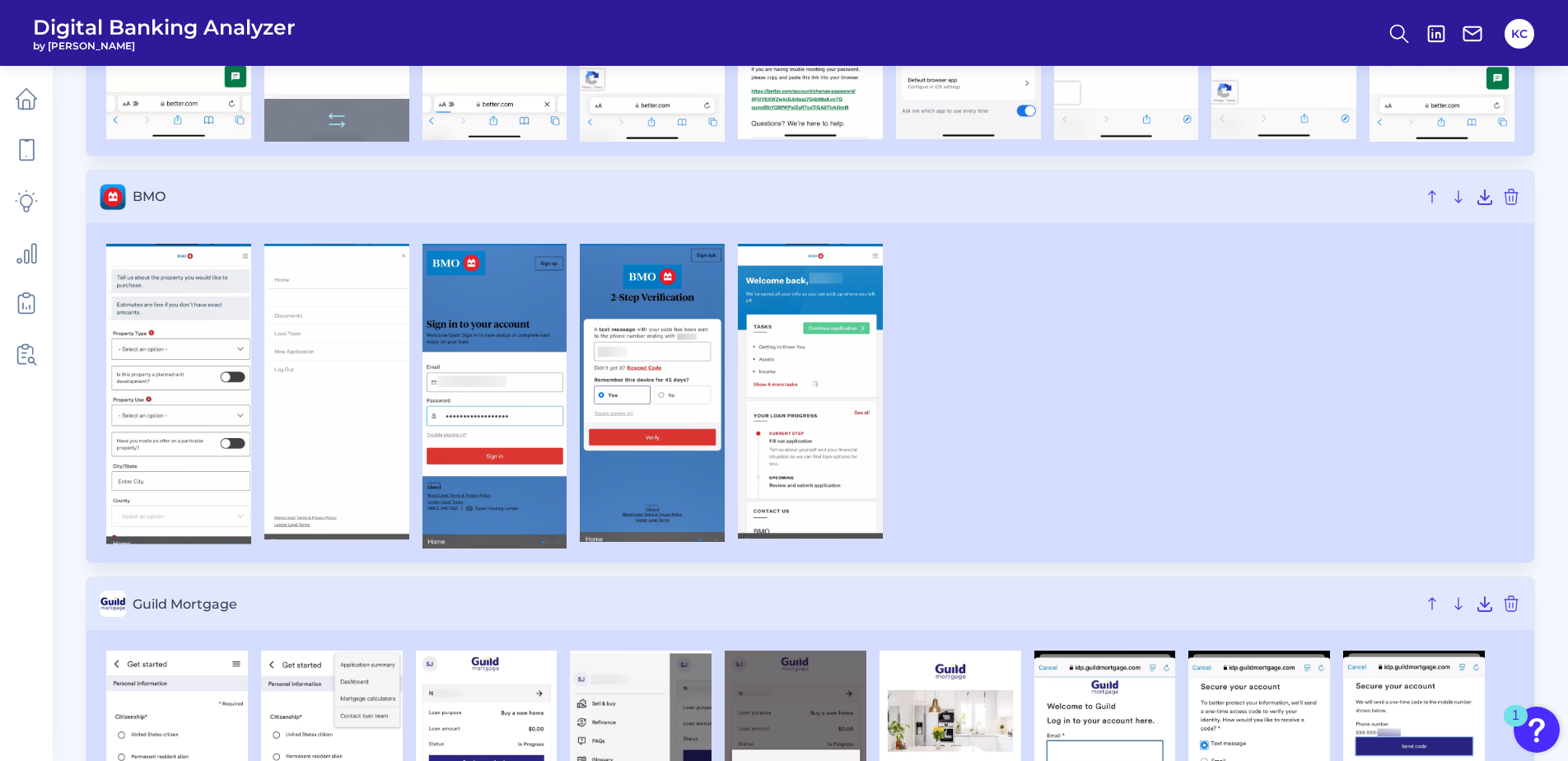
scroll to position [0, 0]
